Goal: Book appointment/travel/reservation

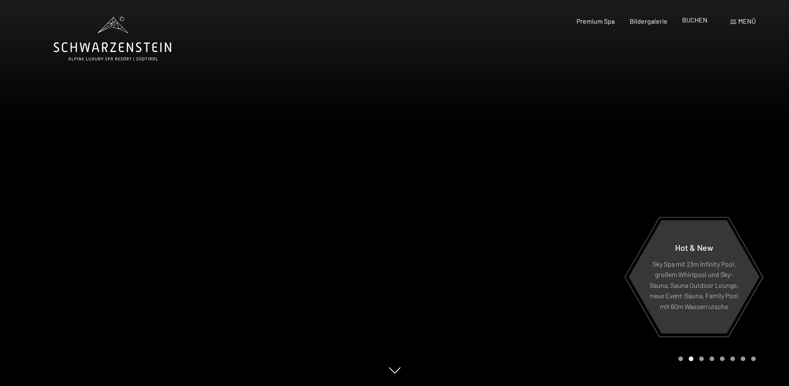
click at [688, 24] on div "BUCHEN" at bounding box center [694, 19] width 25 height 9
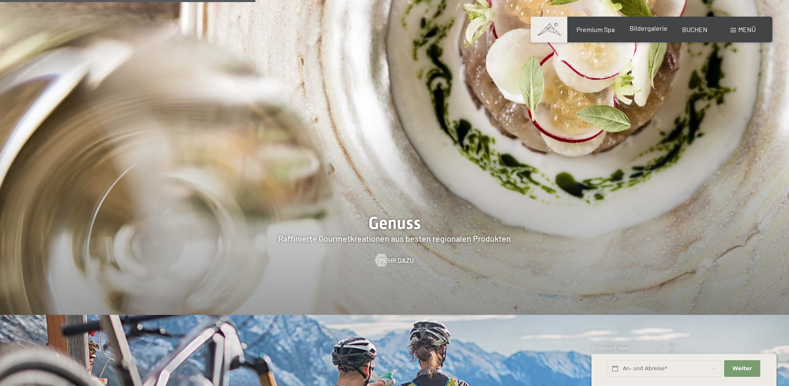
scroll to position [1373, 0]
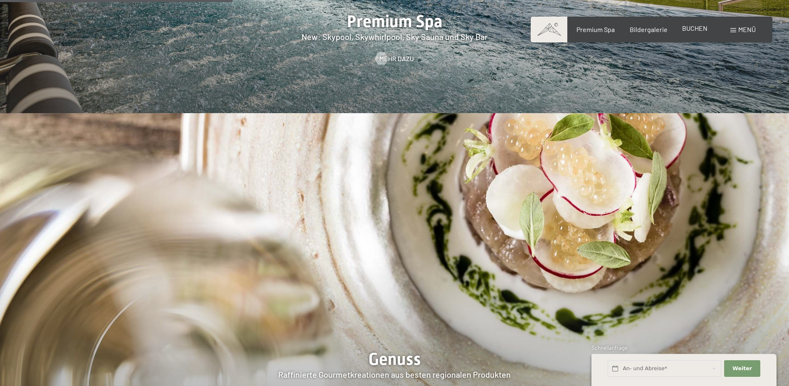
click at [701, 31] on span "BUCHEN" at bounding box center [694, 28] width 25 height 8
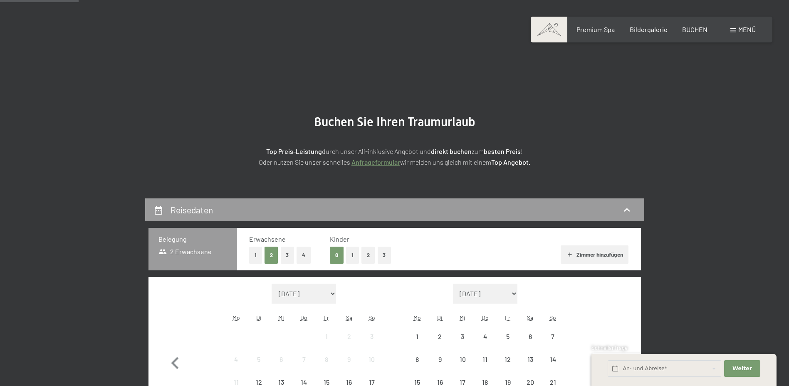
scroll to position [166, 0]
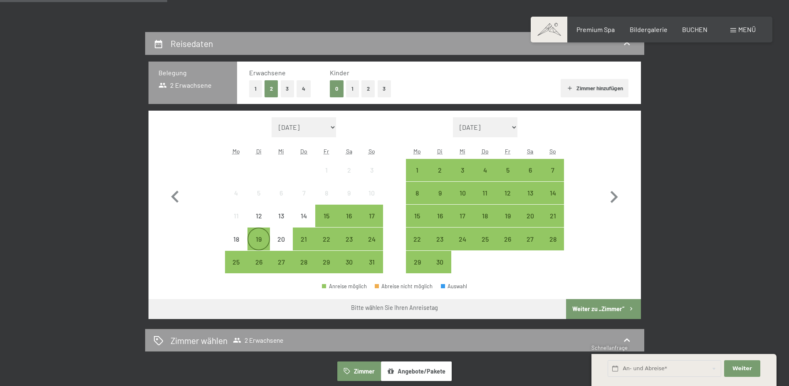
click at [255, 236] on div "19" at bounding box center [258, 246] width 21 height 21
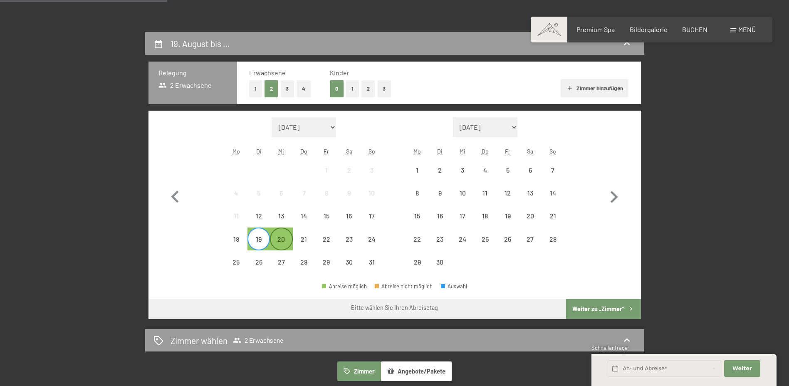
click at [283, 243] on div "20" at bounding box center [281, 246] width 21 height 21
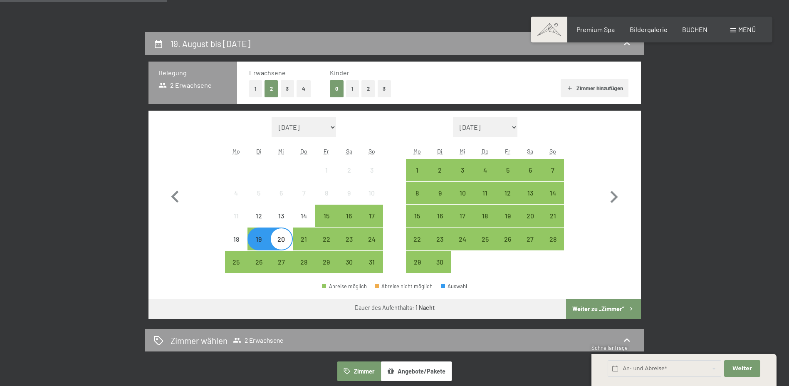
click at [603, 307] on button "Weiter zu „Zimmer“" at bounding box center [603, 309] width 74 height 20
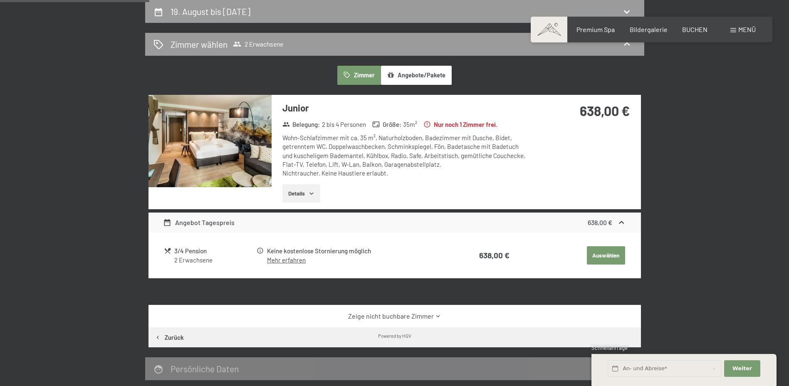
click at [701, 222] on div "19. August bis [DATE] [PERSON_NAME] [PERSON_NAME] 2 Erwachsene [PERSON_NAME] An…" at bounding box center [394, 206] width 630 height 413
drag, startPoint x: 667, startPoint y: 90, endPoint x: 661, endPoint y: 111, distance: 21.6
click at [670, 94] on div "19. August bis [DATE] [PERSON_NAME] [PERSON_NAME] 2 Erwachsene [PERSON_NAME] An…" at bounding box center [395, 206] width 568 height 413
drag, startPoint x: 619, startPoint y: 216, endPoint x: 459, endPoint y: 121, distance: 186.5
click at [620, 221] on div "Angebot Tagespreis 638,00 €" at bounding box center [395, 223] width 493 height 20
